Goal: Task Accomplishment & Management: Complete application form

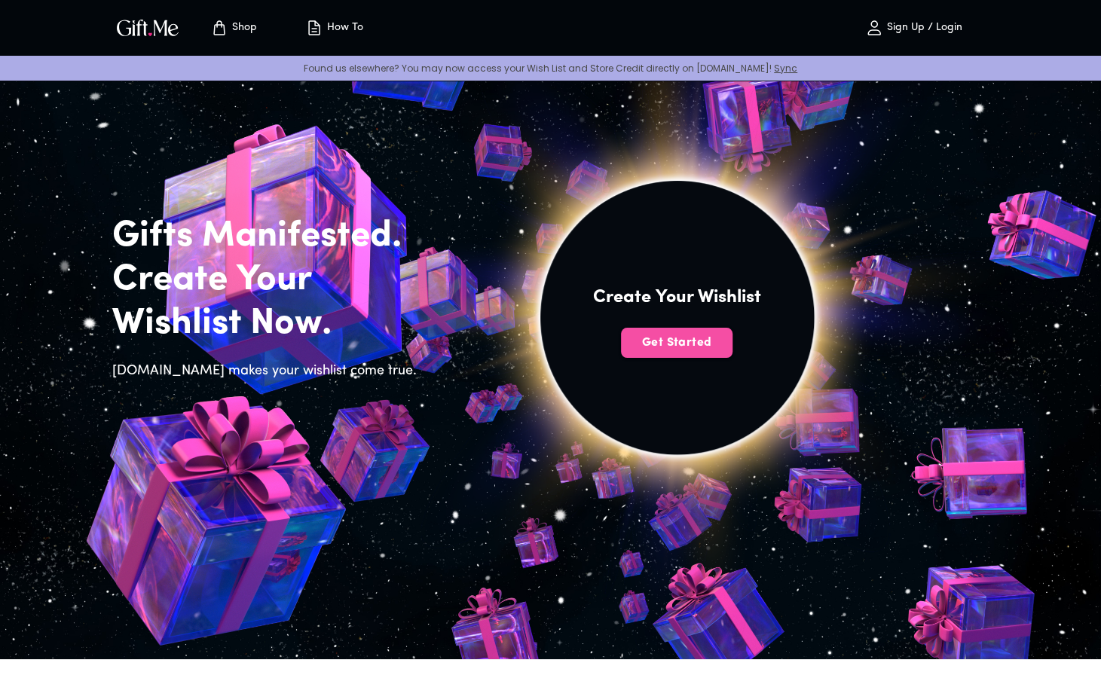
click at [689, 334] on span "Get Started" at bounding box center [676, 342] width 111 height 17
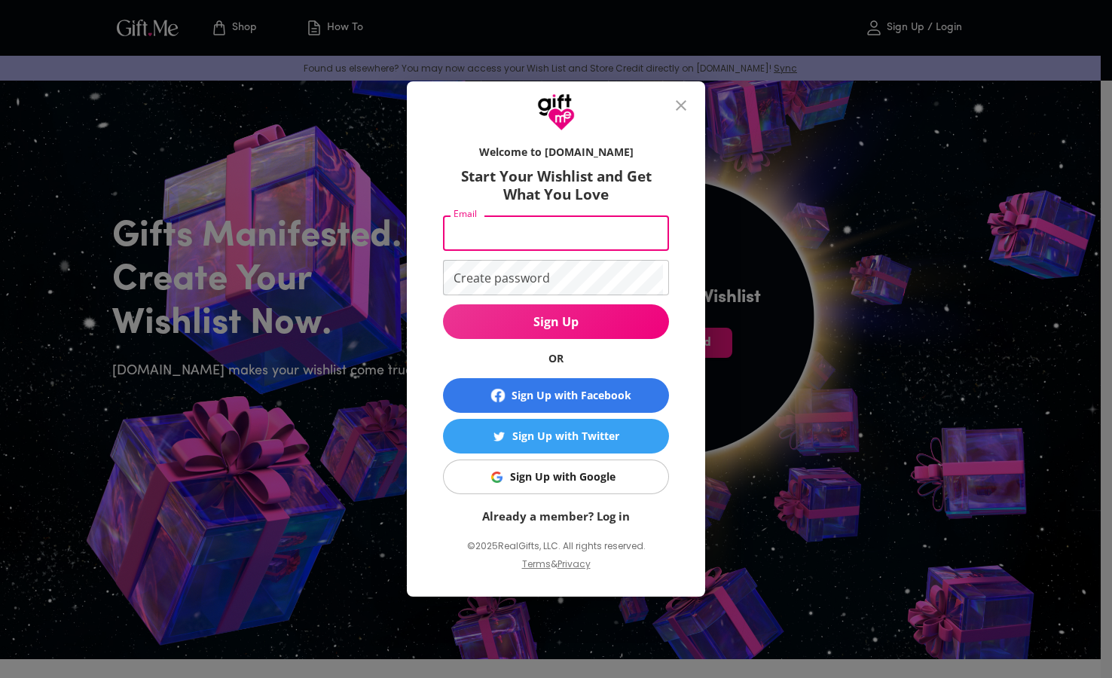
click at [591, 238] on input "Email" at bounding box center [553, 232] width 220 height 35
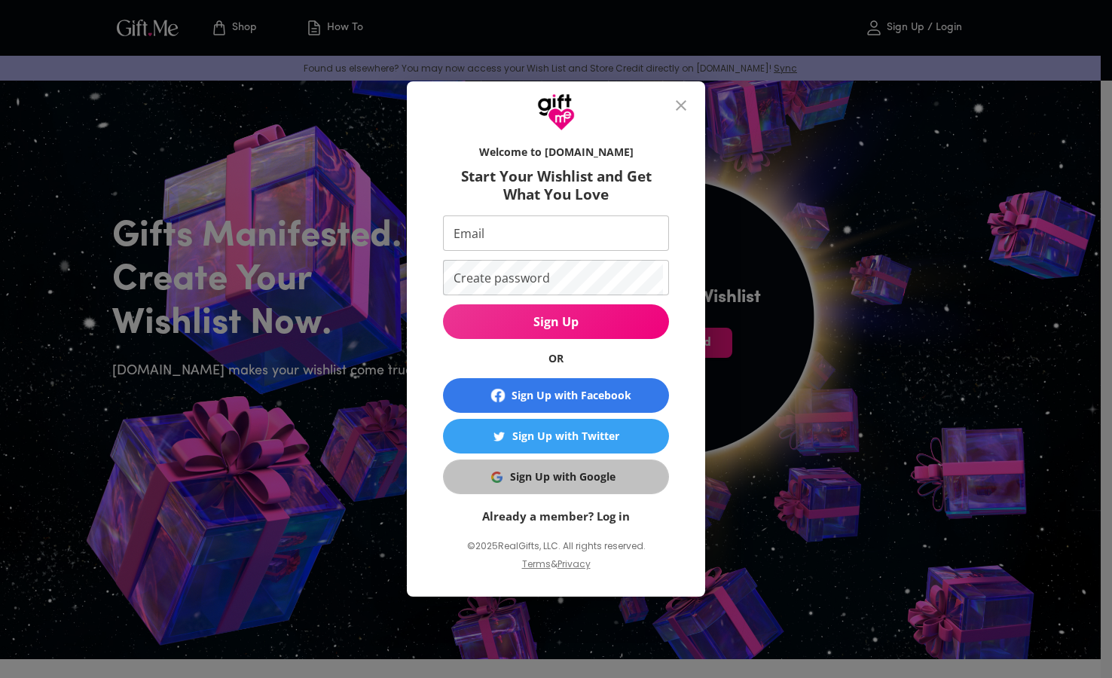
click at [589, 469] on div "Sign Up with Google" at bounding box center [562, 477] width 105 height 17
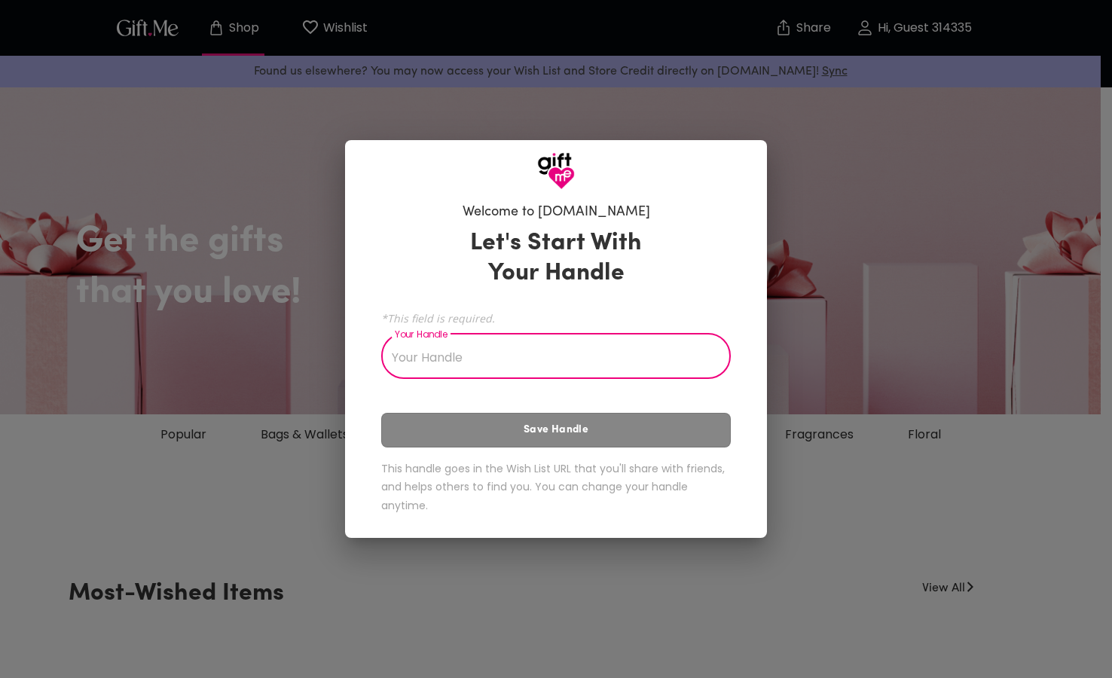
click at [577, 353] on input "Your Handle" at bounding box center [547, 358] width 333 height 42
click at [509, 347] on input "Your Handle" at bounding box center [547, 358] width 333 height 42
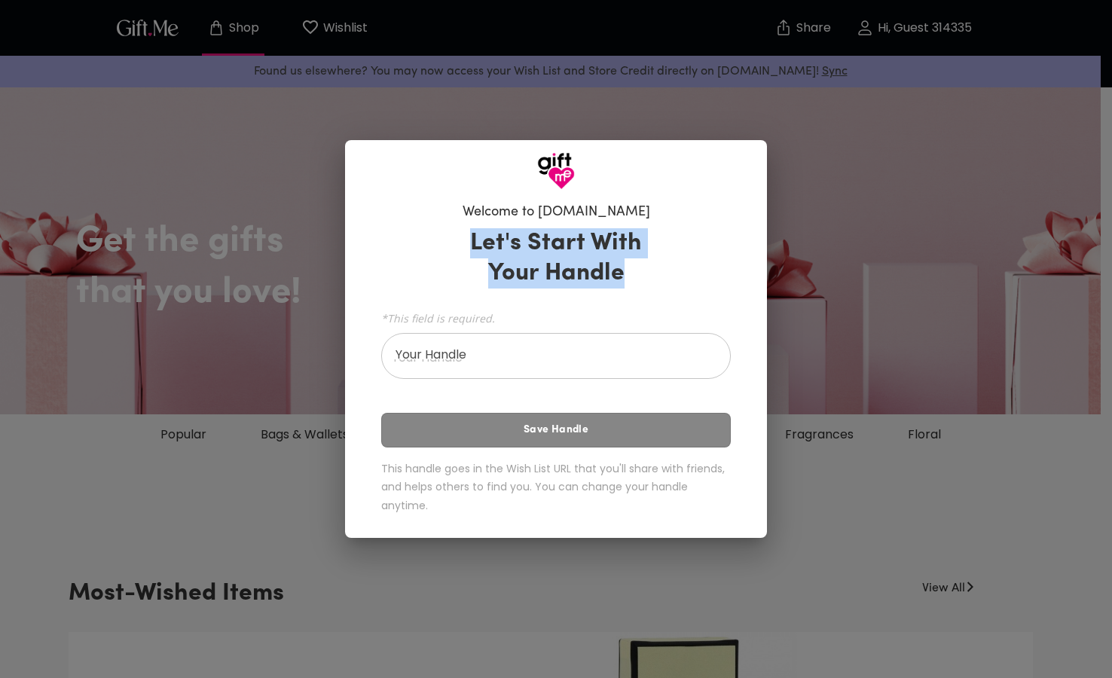
drag, startPoint x: 473, startPoint y: 237, endPoint x: 634, endPoint y: 292, distance: 169.4
click at [634, 292] on div "Let's Start With Your Handle *This field is required. Your Handle Your Handle S…" at bounding box center [556, 373] width 350 height 305
copy h3 "Let's Start With Your Handle"
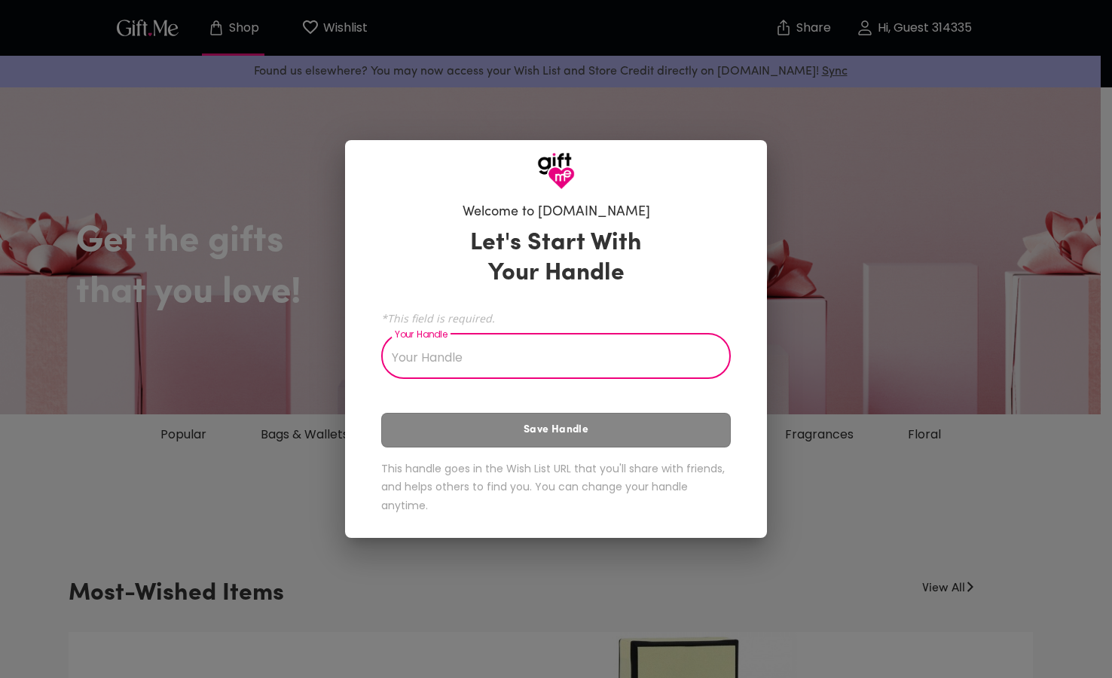
click at [527, 356] on input "Your Handle" at bounding box center [547, 358] width 333 height 42
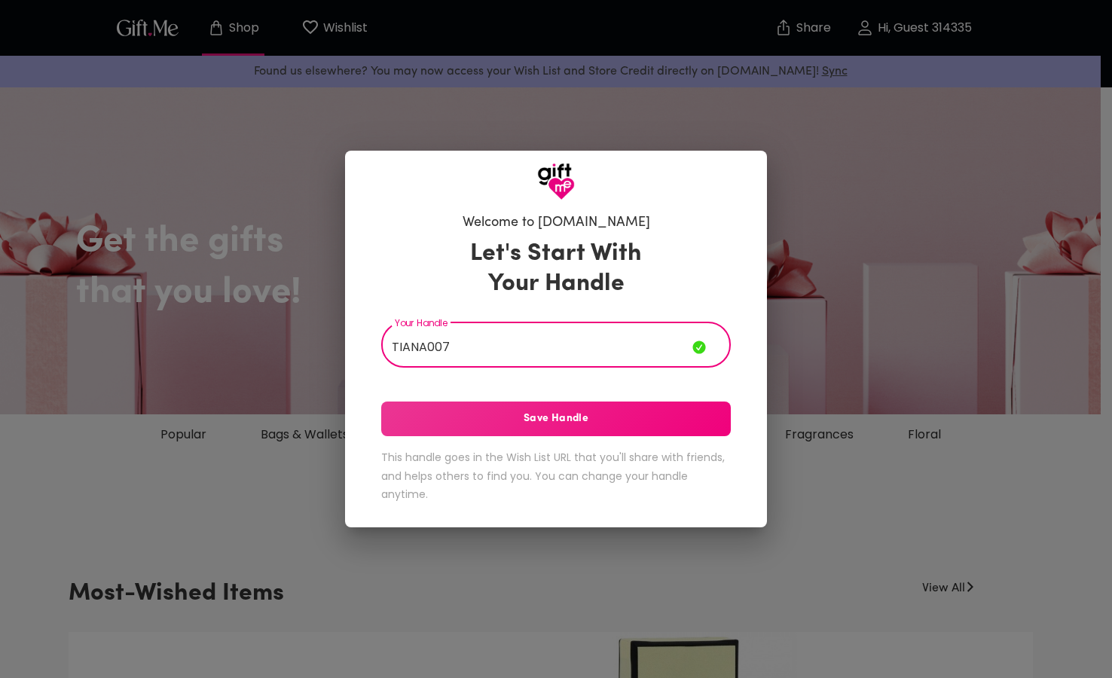
type input "TIANA007"
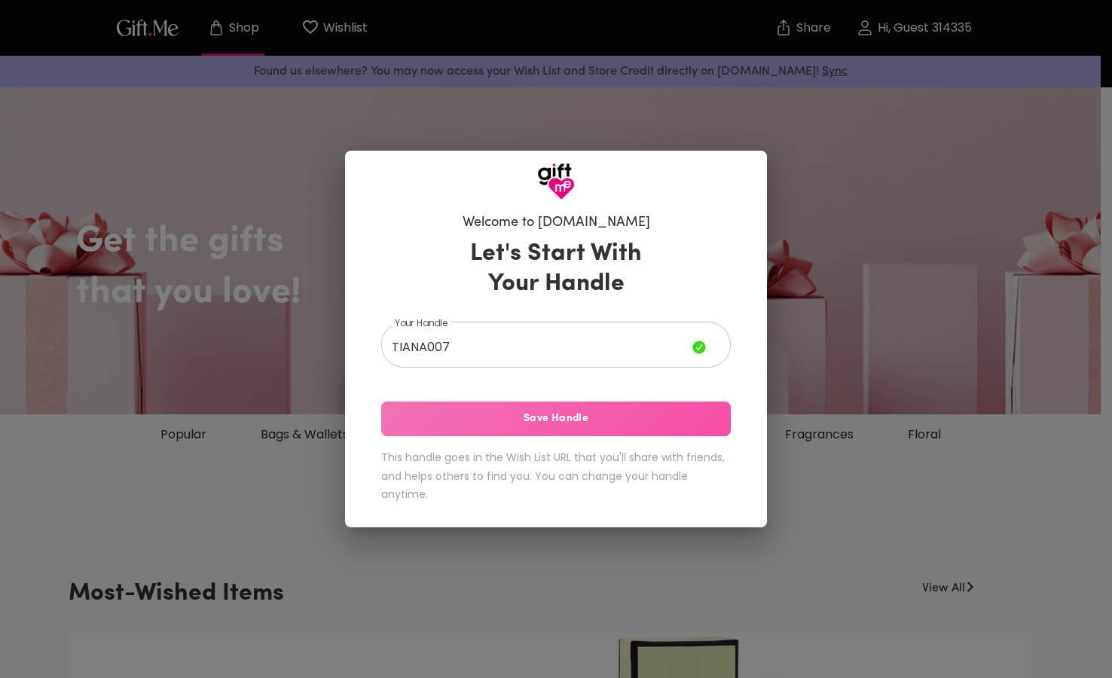
click at [558, 421] on span "Save Handle" at bounding box center [556, 419] width 350 height 17
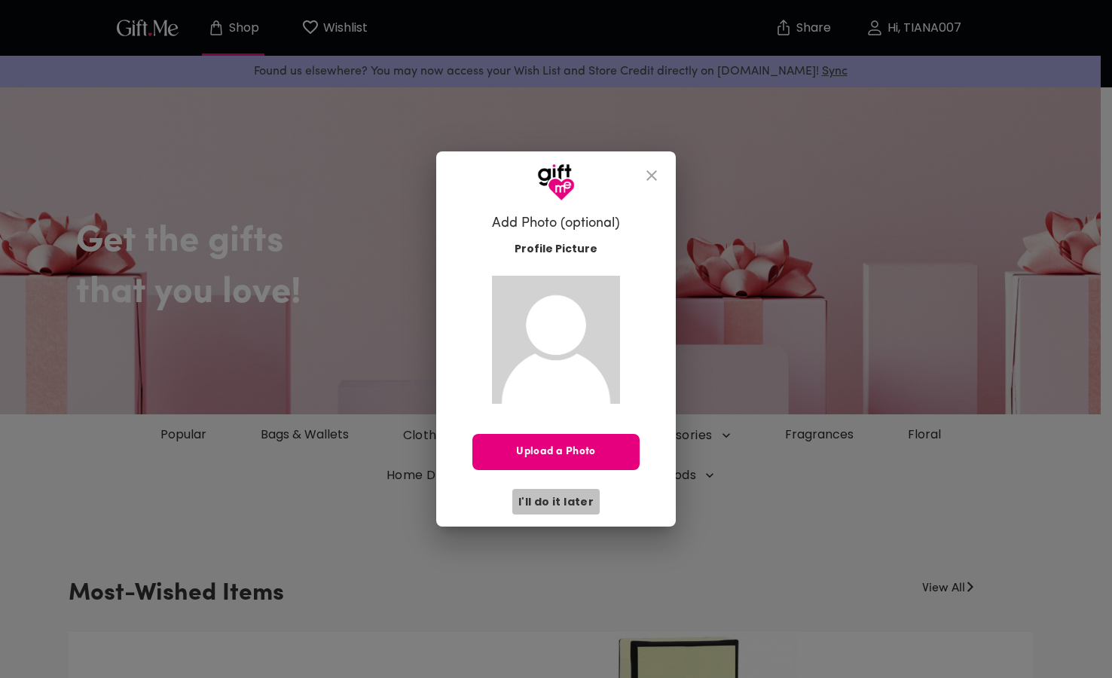
click at [570, 499] on span "I'll do it later" at bounding box center [555, 501] width 75 height 17
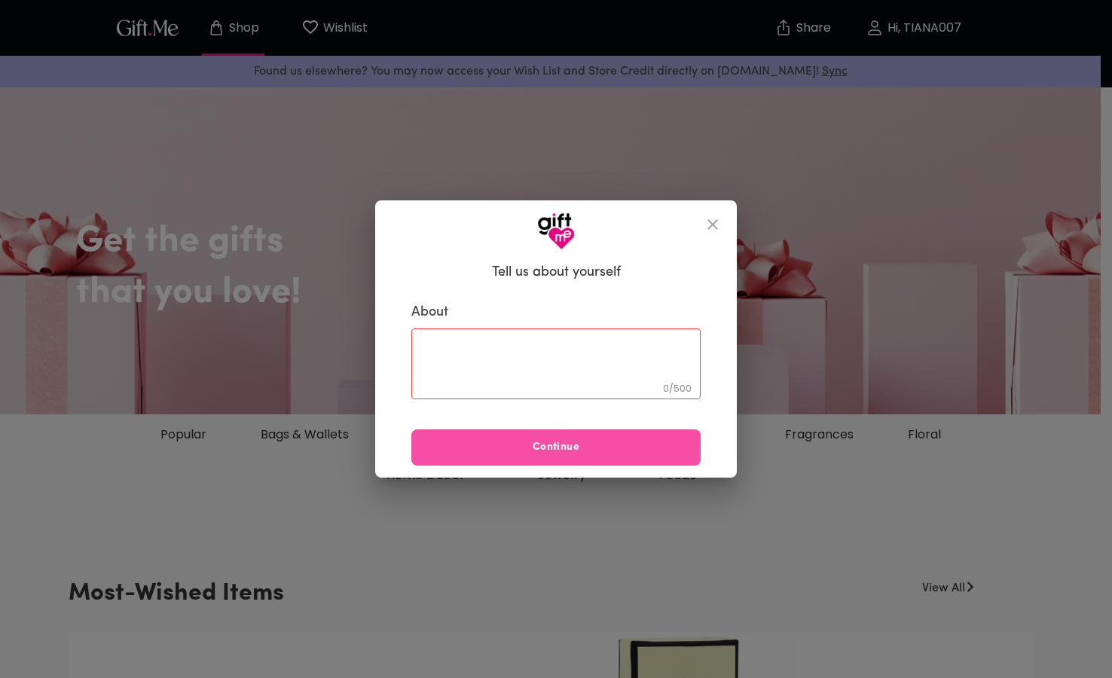
click at [582, 444] on span "Continue" at bounding box center [555, 447] width 289 height 17
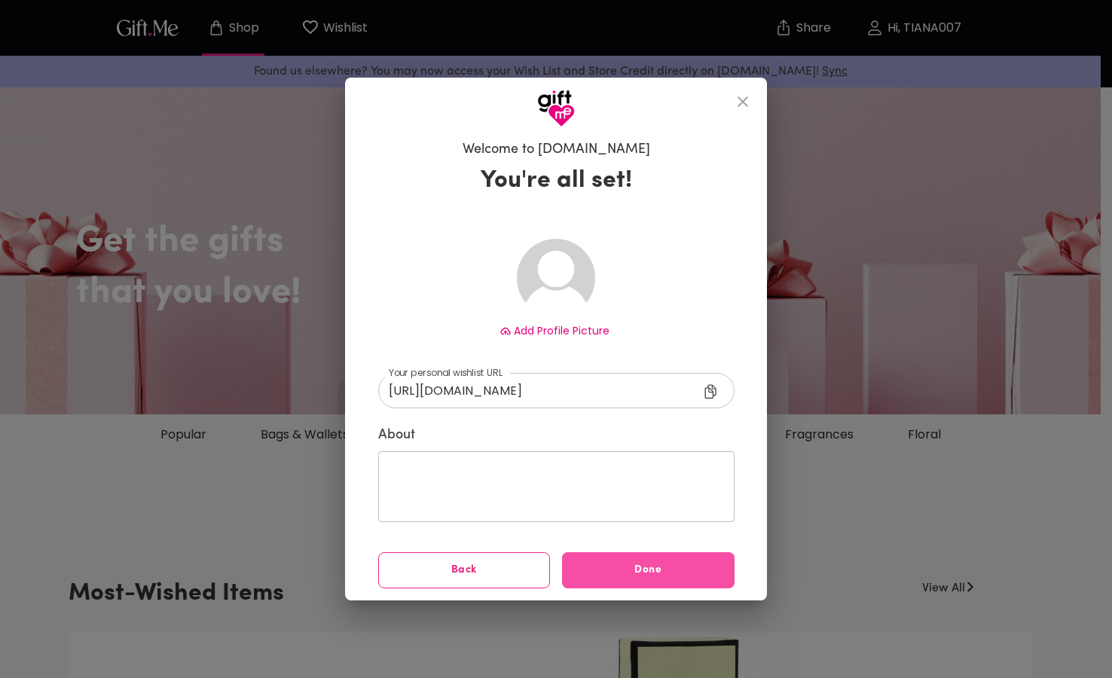
click at [627, 567] on span "Done" at bounding box center [648, 570] width 173 height 17
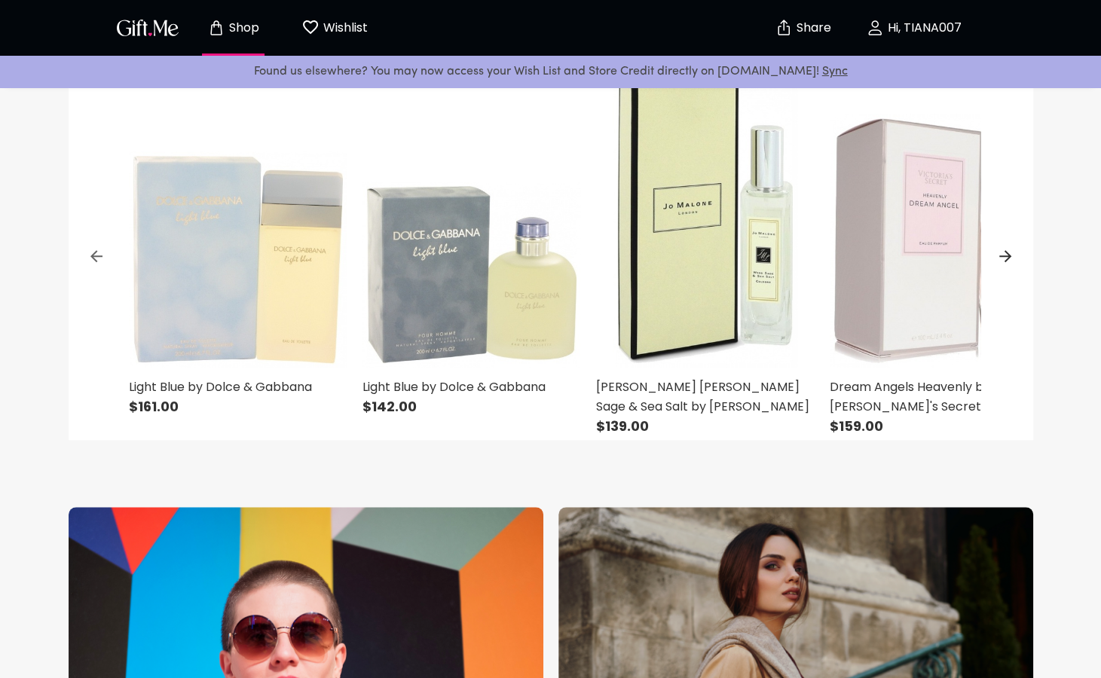
scroll to position [578, 0]
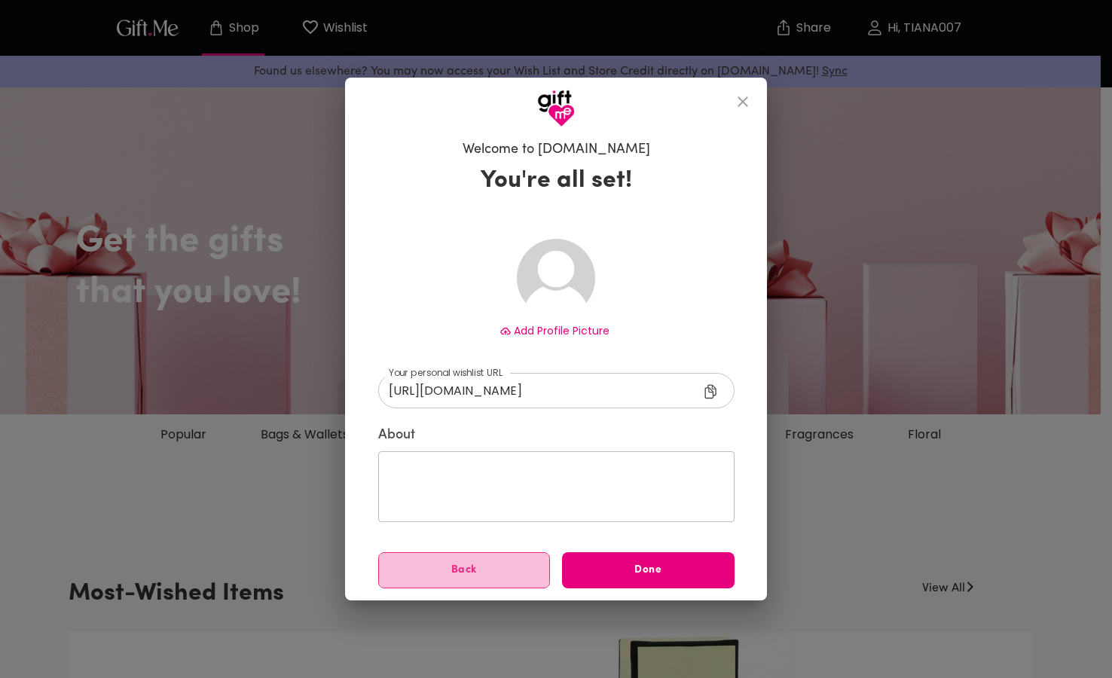
click at [524, 572] on span "Back" at bounding box center [464, 570] width 171 height 17
